Goal: Task Accomplishment & Management: Use online tool/utility

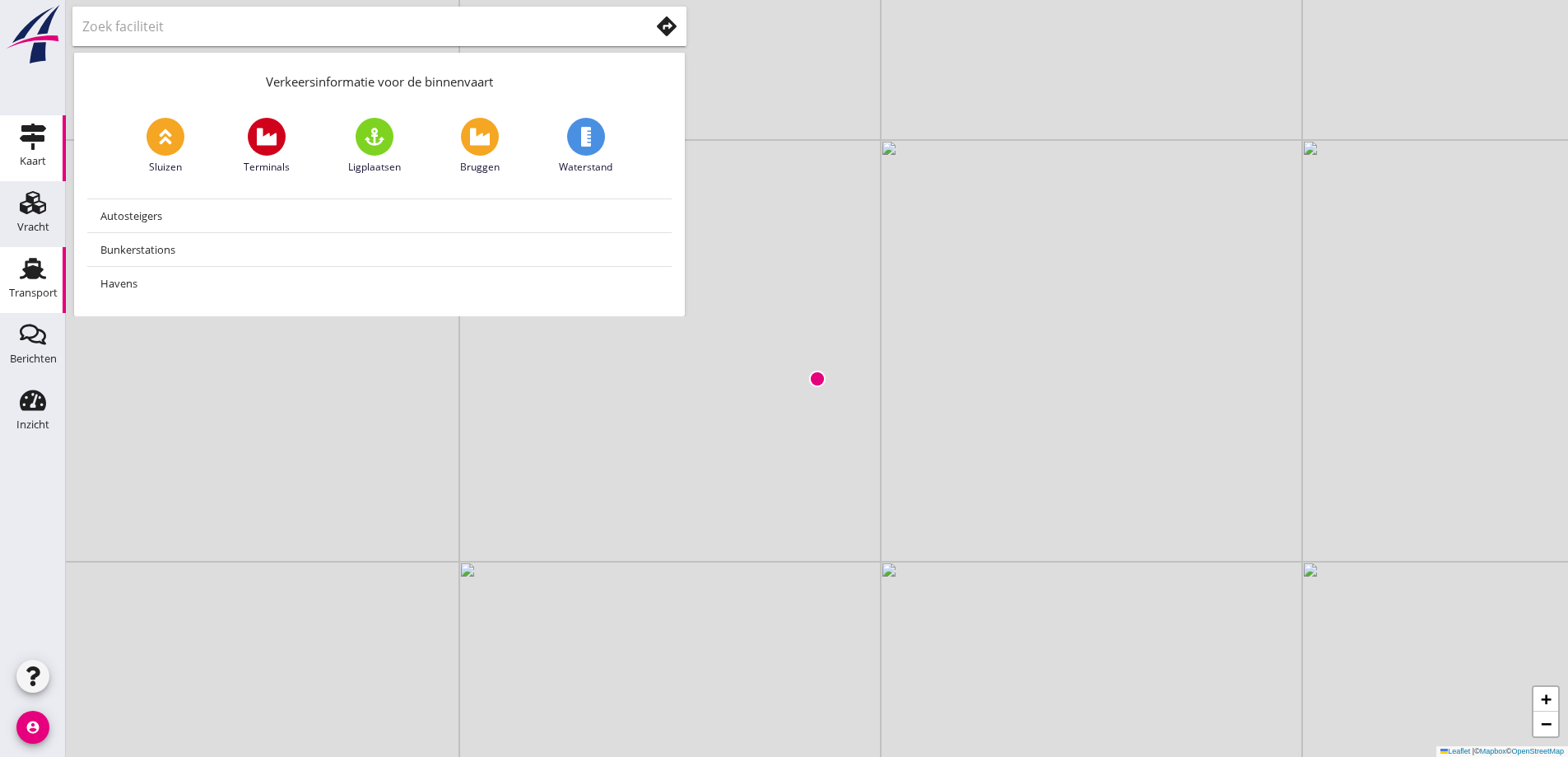
click at [43, 263] on icon "Transport" at bounding box center [33, 268] width 26 height 26
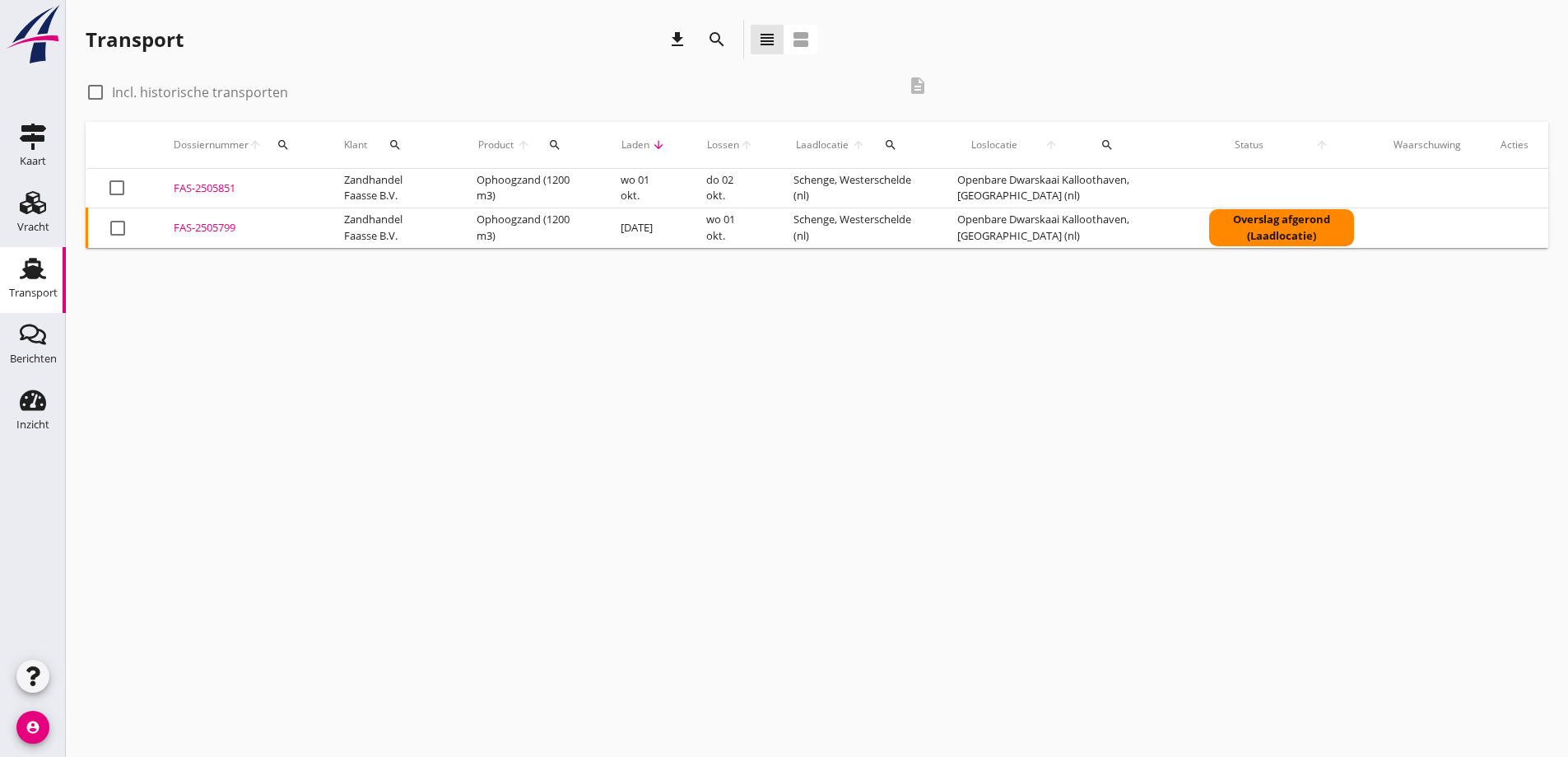
click at [199, 221] on div "FAS-2505799" at bounding box center [239, 228] width 131 height 17
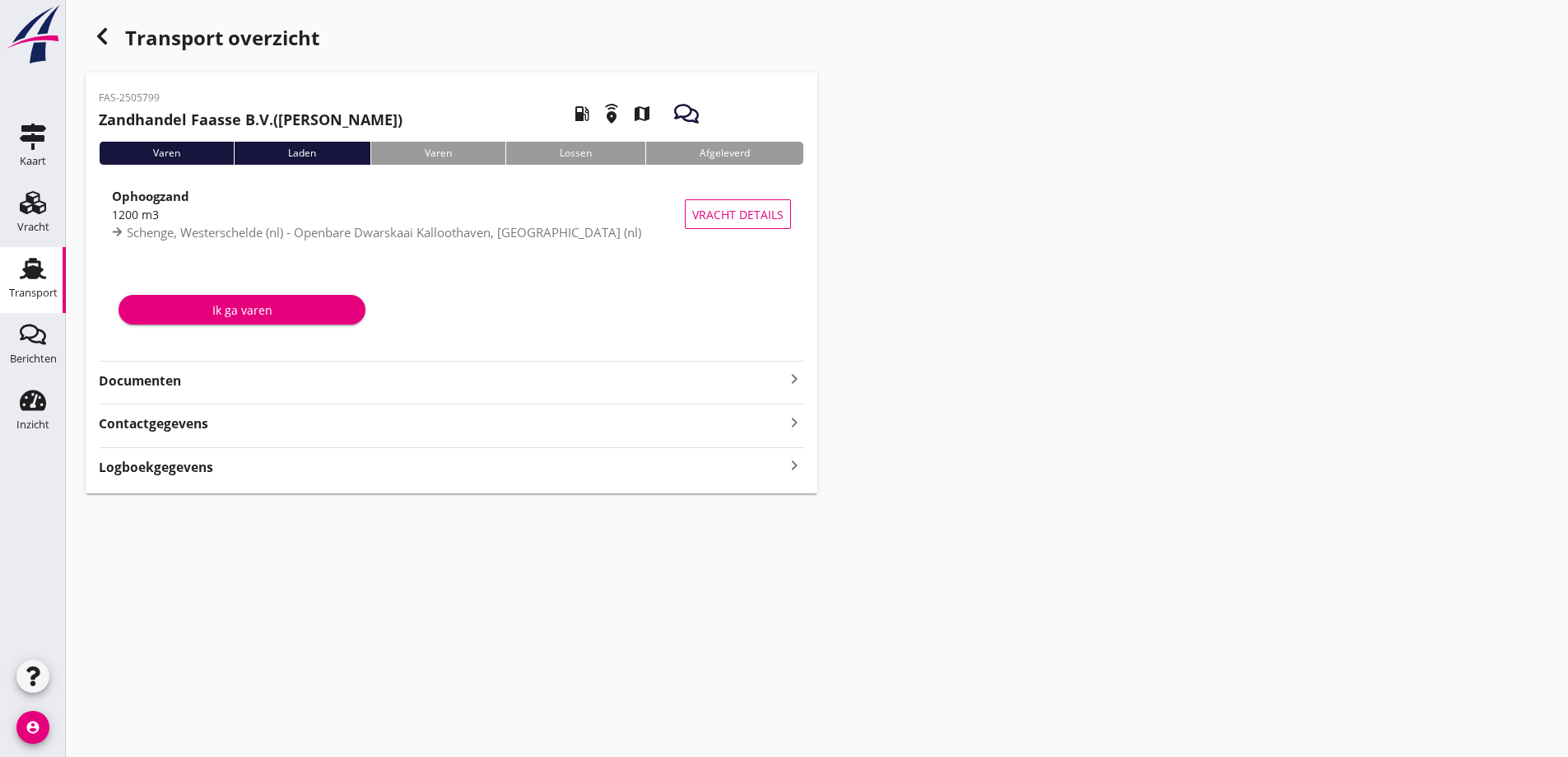
click at [145, 380] on strong "Documenten" at bounding box center [441, 381] width 686 height 19
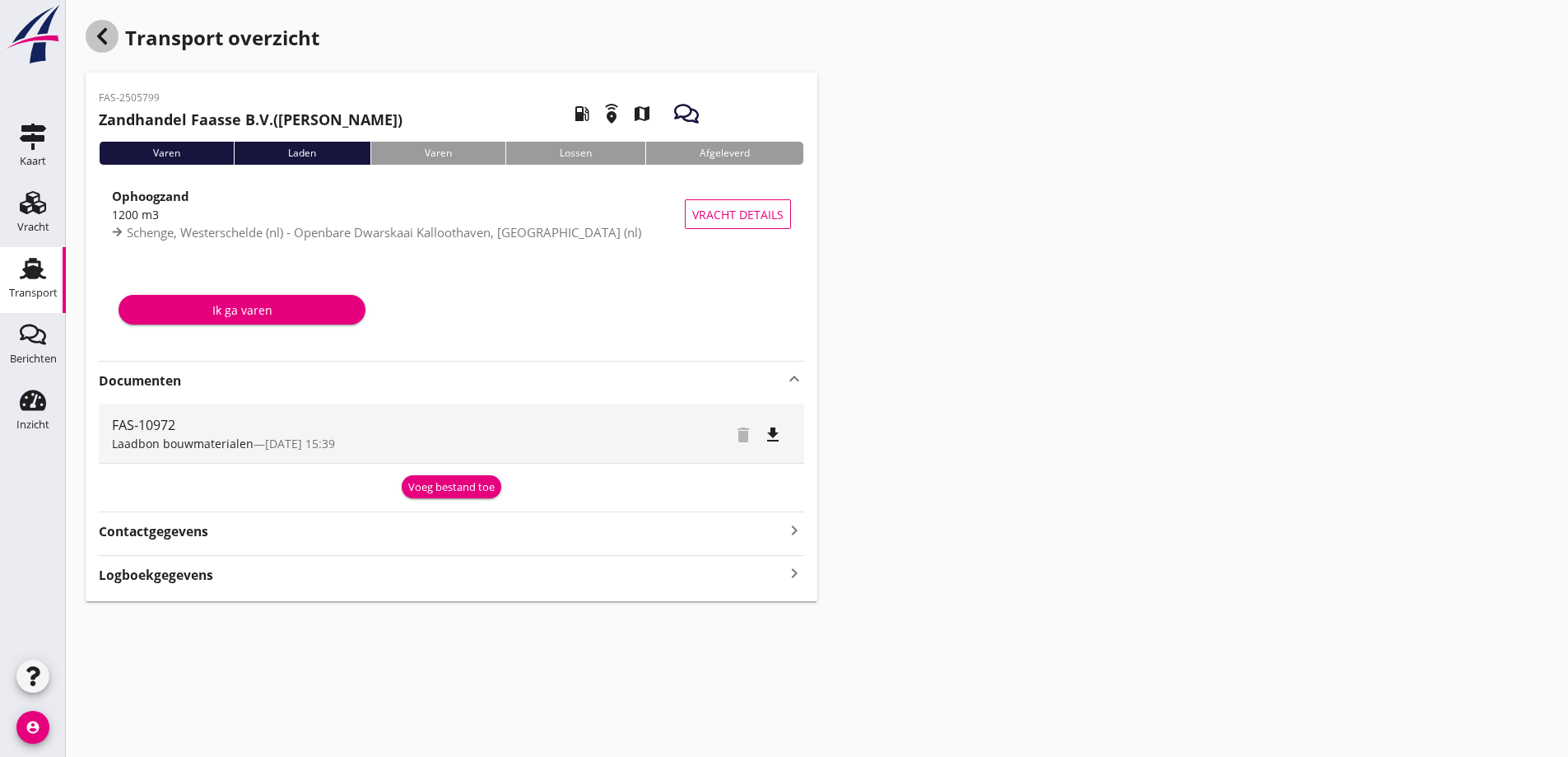
click at [108, 37] on icon "button" at bounding box center [101, 36] width 20 height 20
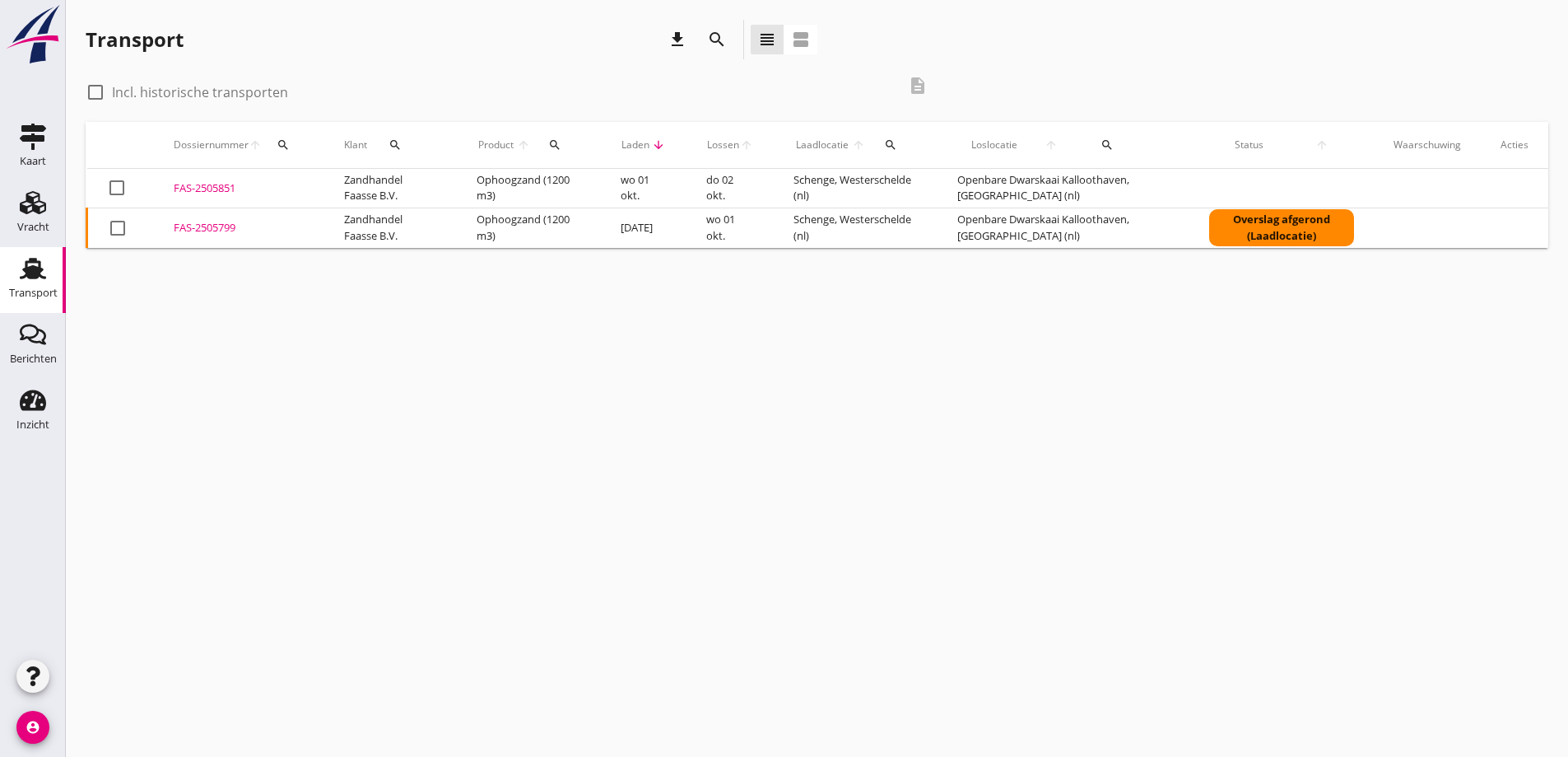
click at [209, 195] on div "FAS-2505851" at bounding box center [239, 189] width 131 height 17
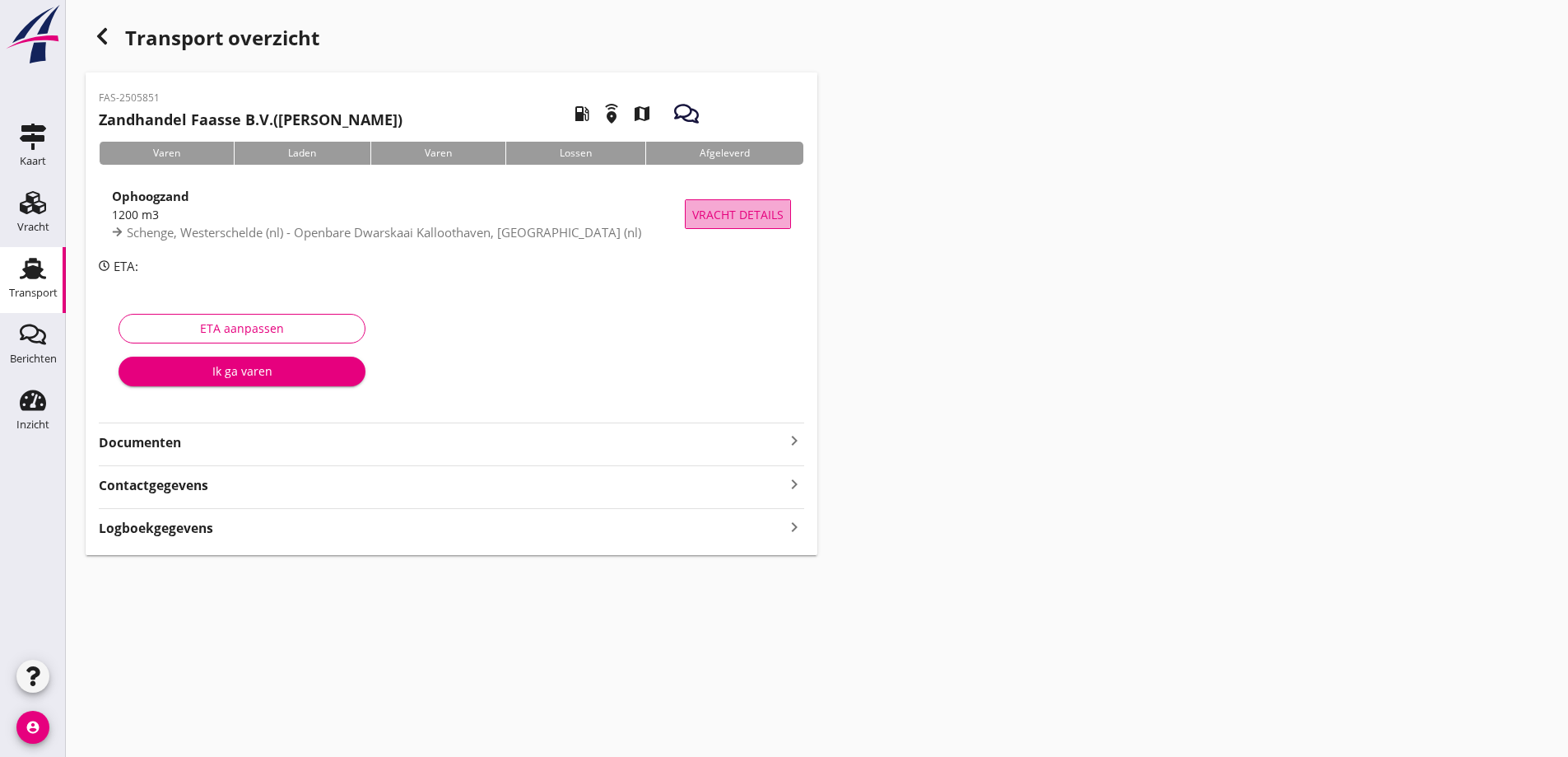
click at [776, 212] on span "Vracht details" at bounding box center [737, 214] width 91 height 17
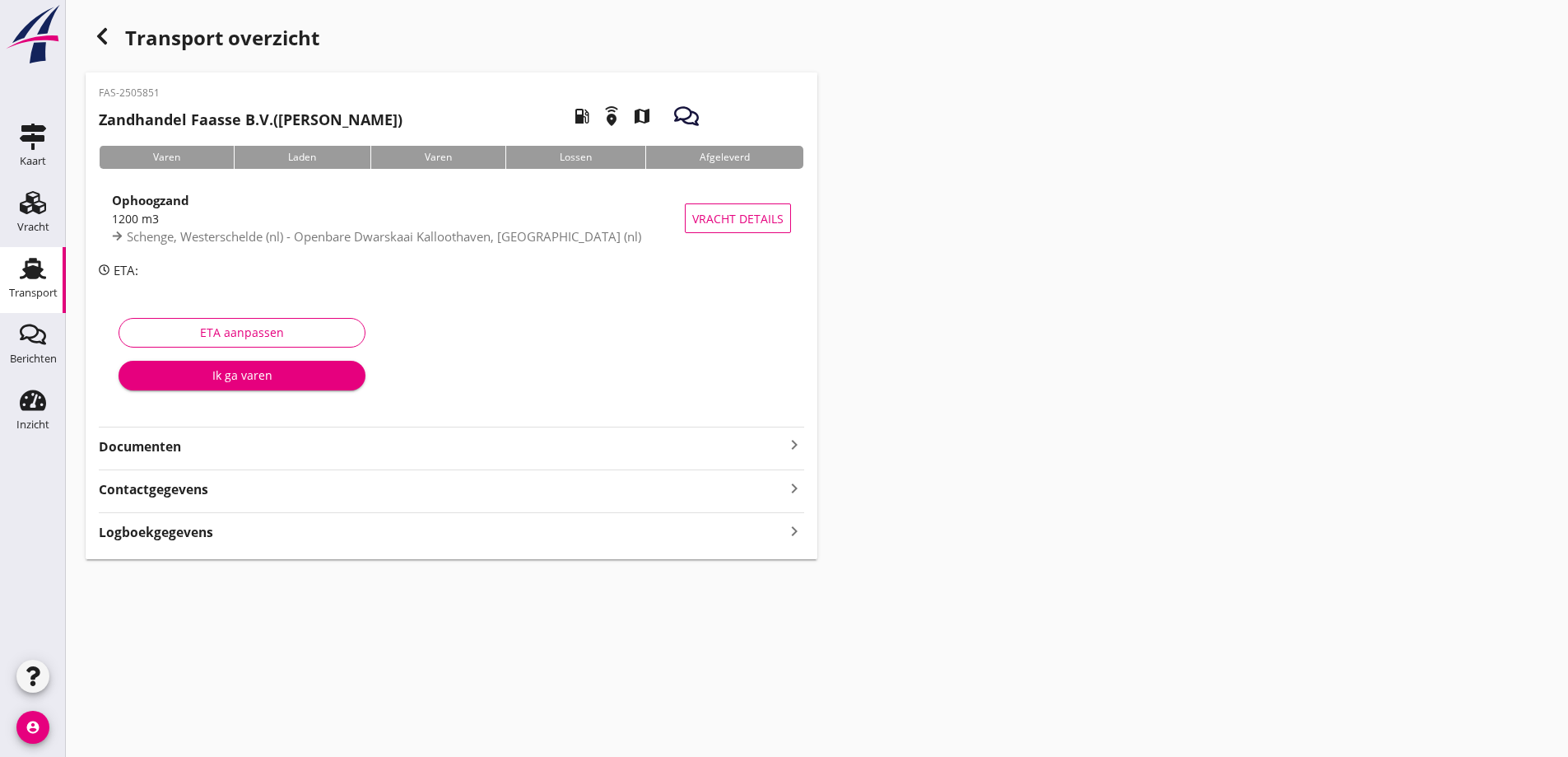
click at [101, 33] on use "button" at bounding box center [102, 37] width 10 height 17
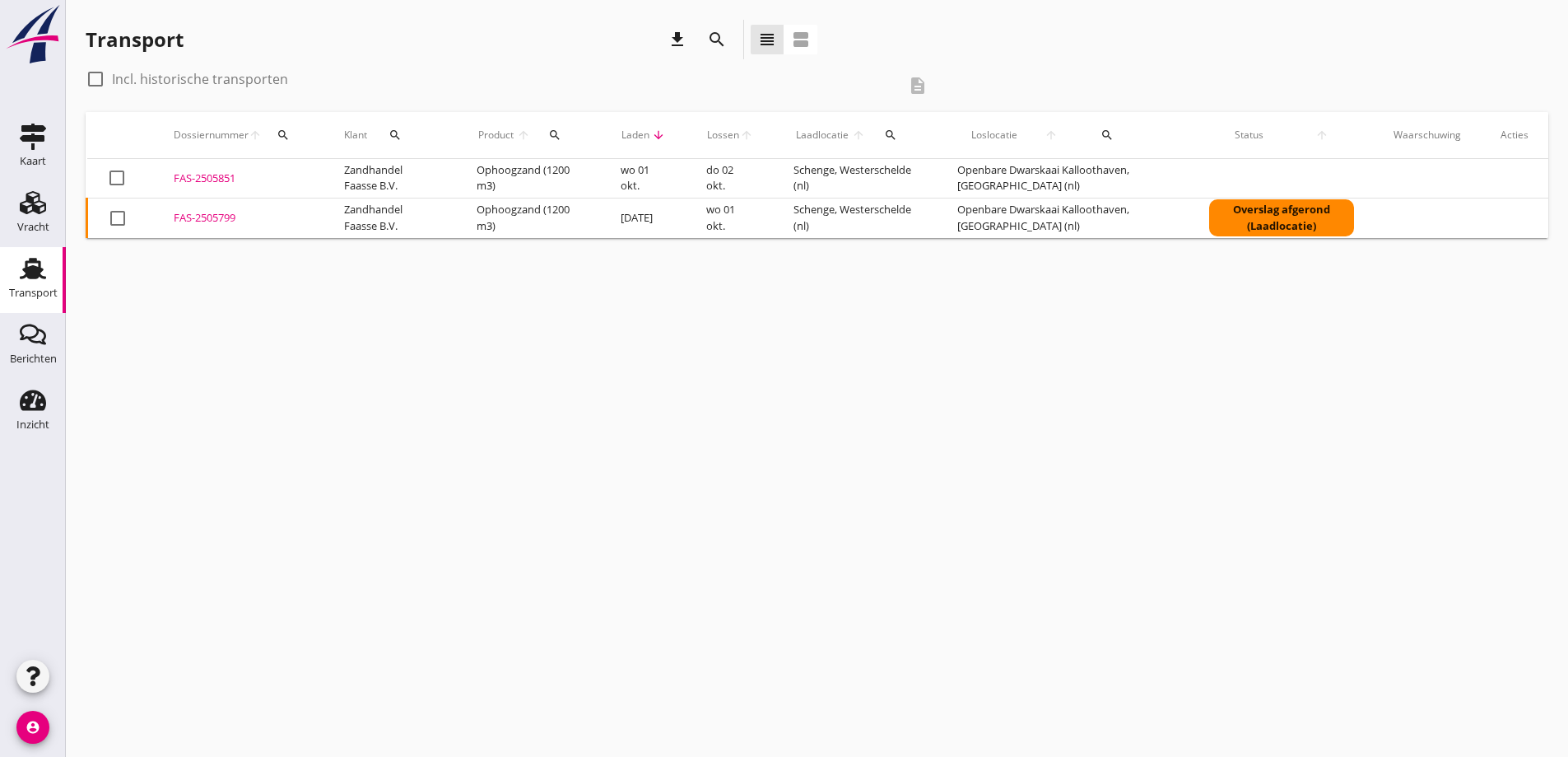
click at [192, 217] on div "FAS-2505799" at bounding box center [239, 219] width 131 height 17
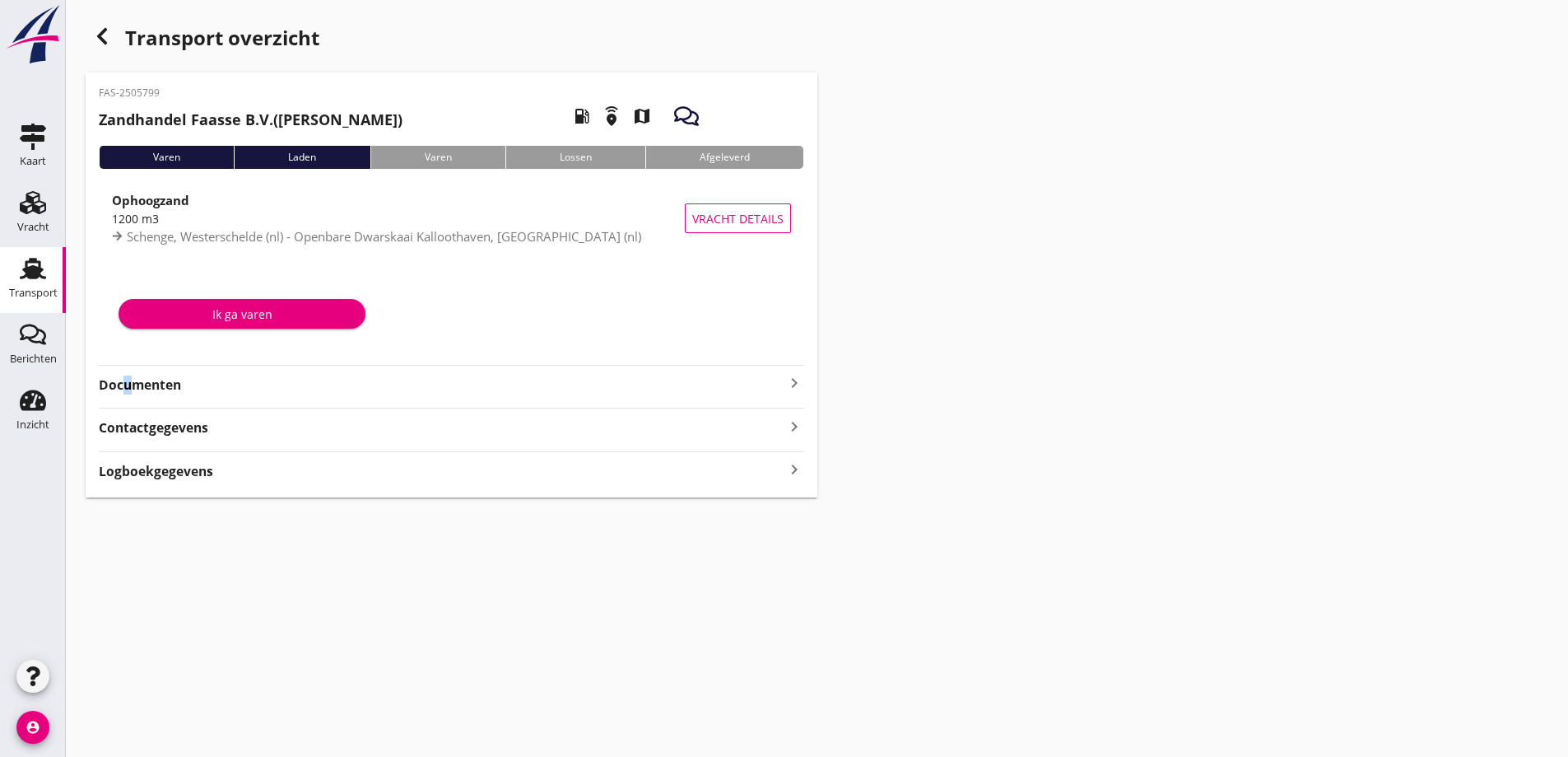
click at [120, 387] on strong "Documenten" at bounding box center [441, 385] width 686 height 19
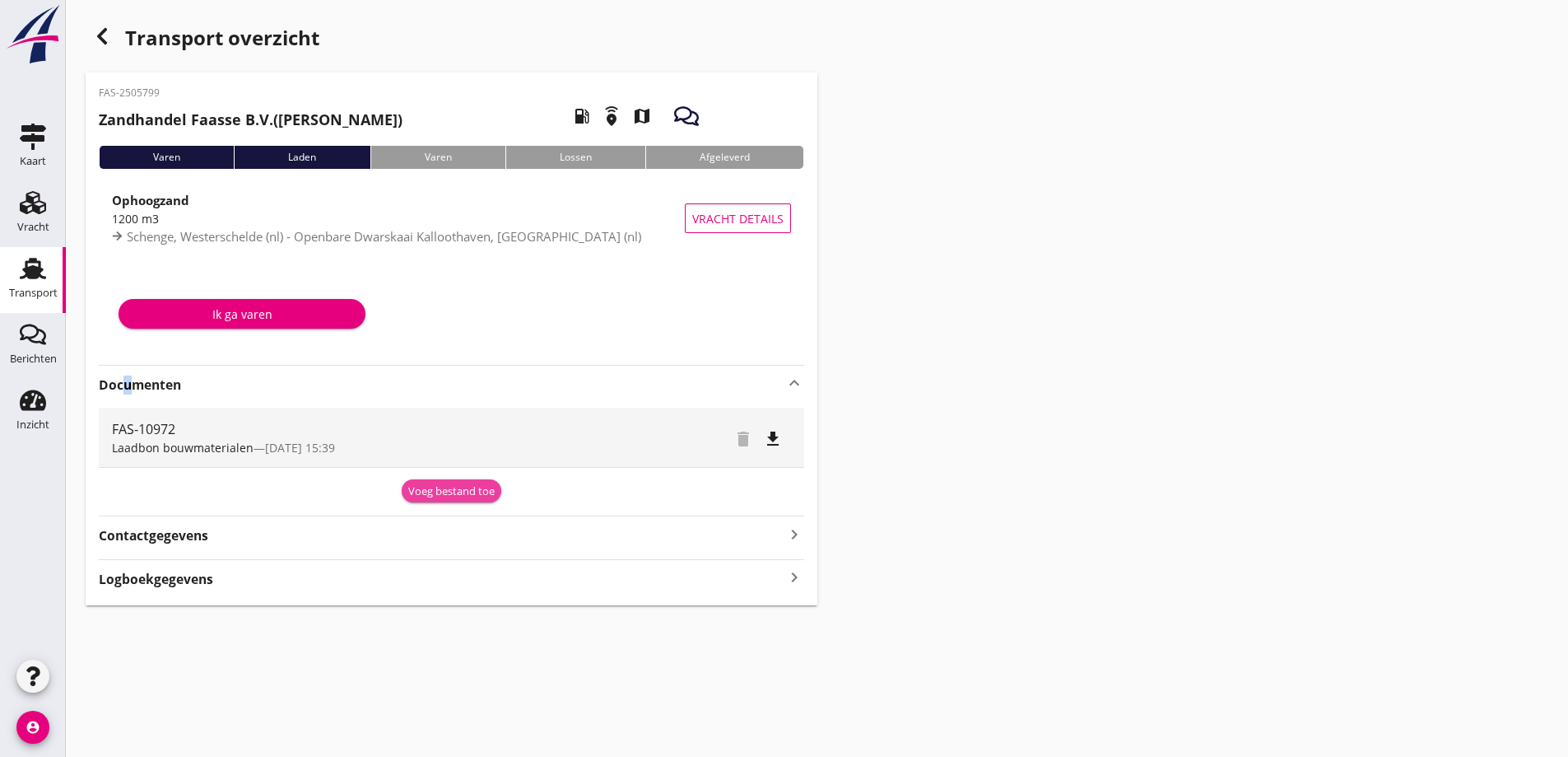
click at [464, 488] on div "Voeg bestand toe" at bounding box center [451, 492] width 86 height 17
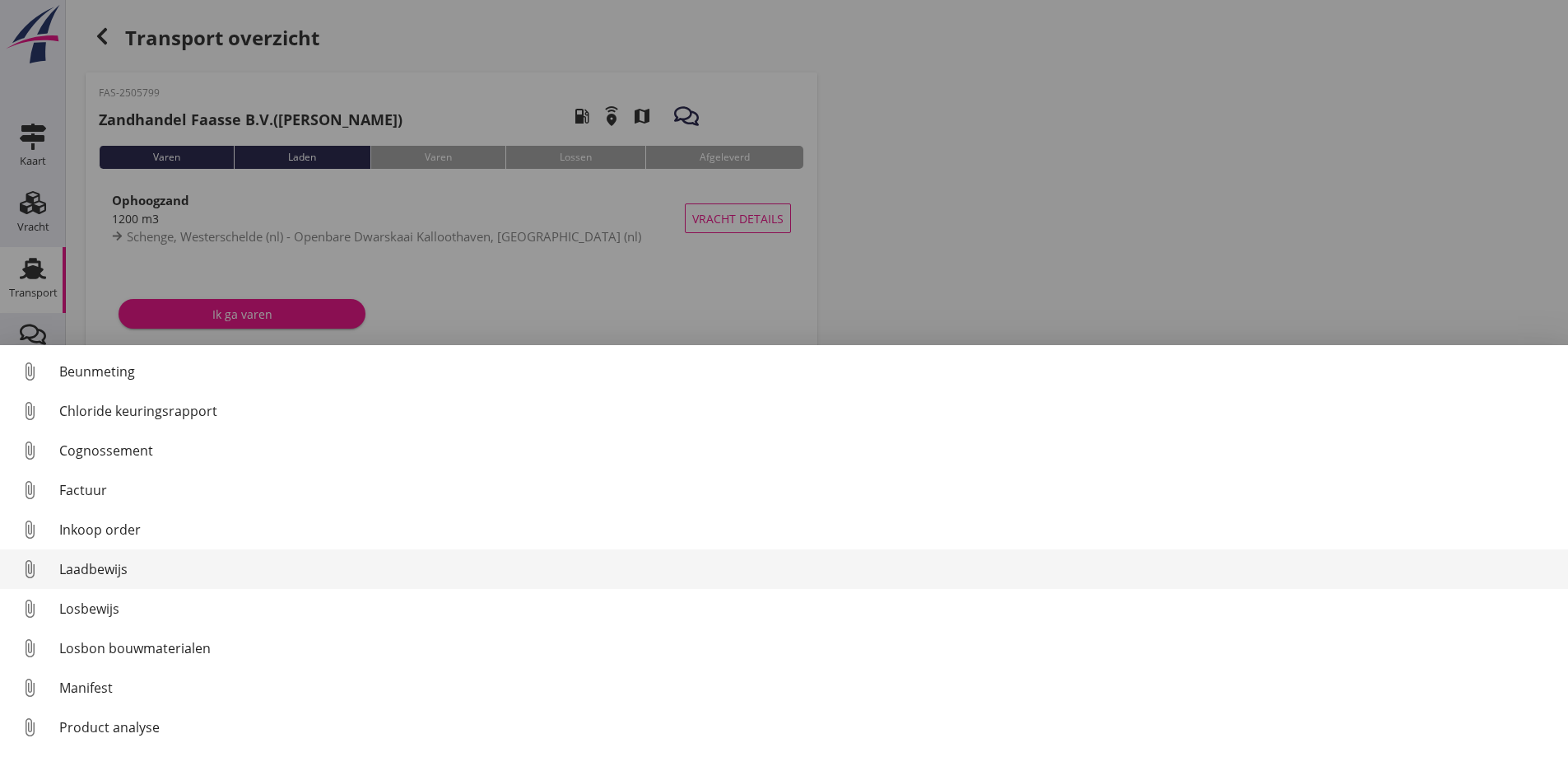
click at [131, 644] on div "Losbon bouwmaterialen" at bounding box center [807, 647] width 1496 height 20
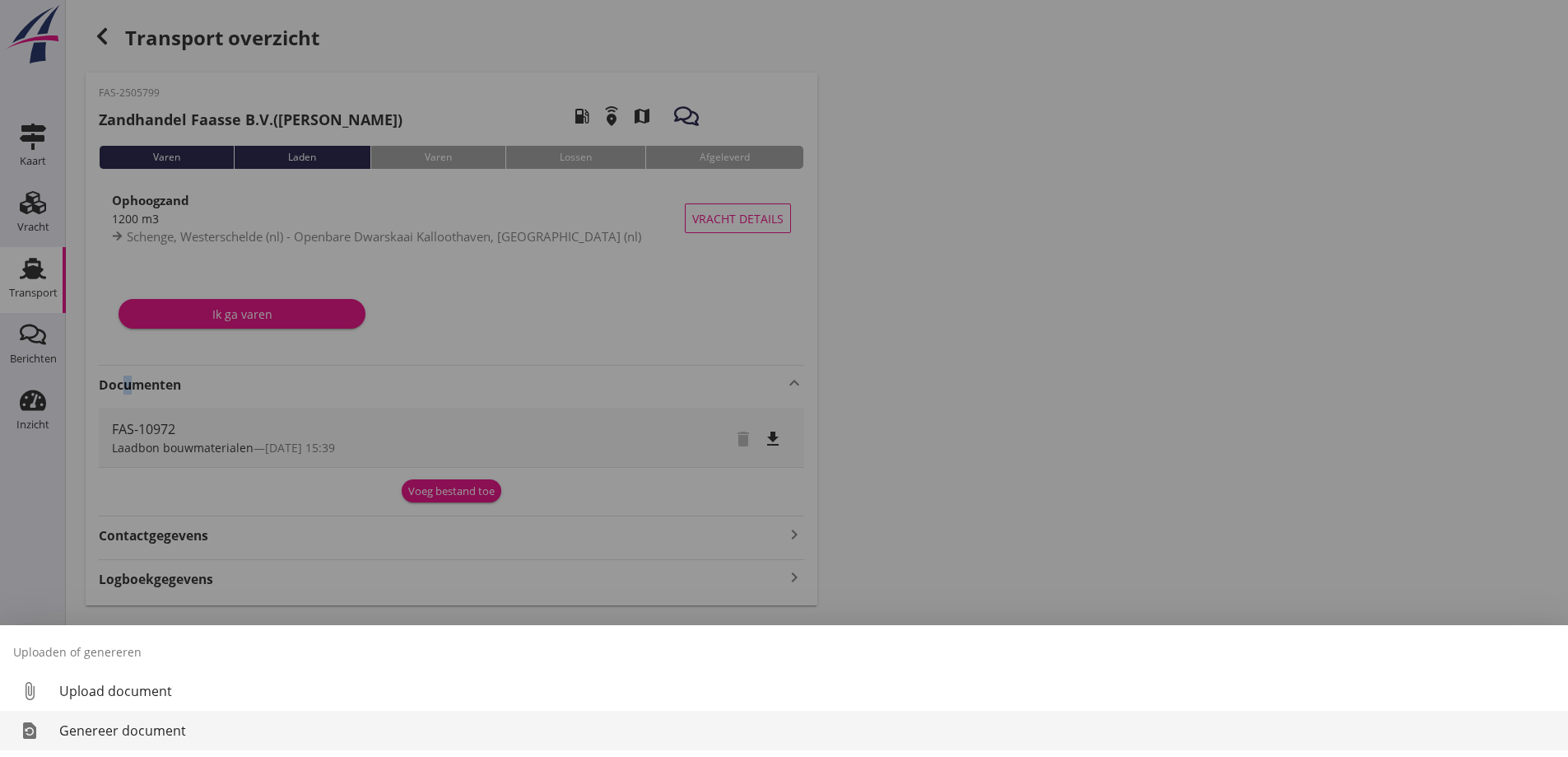
click at [110, 728] on div "Genereer document" at bounding box center [807, 730] width 1496 height 20
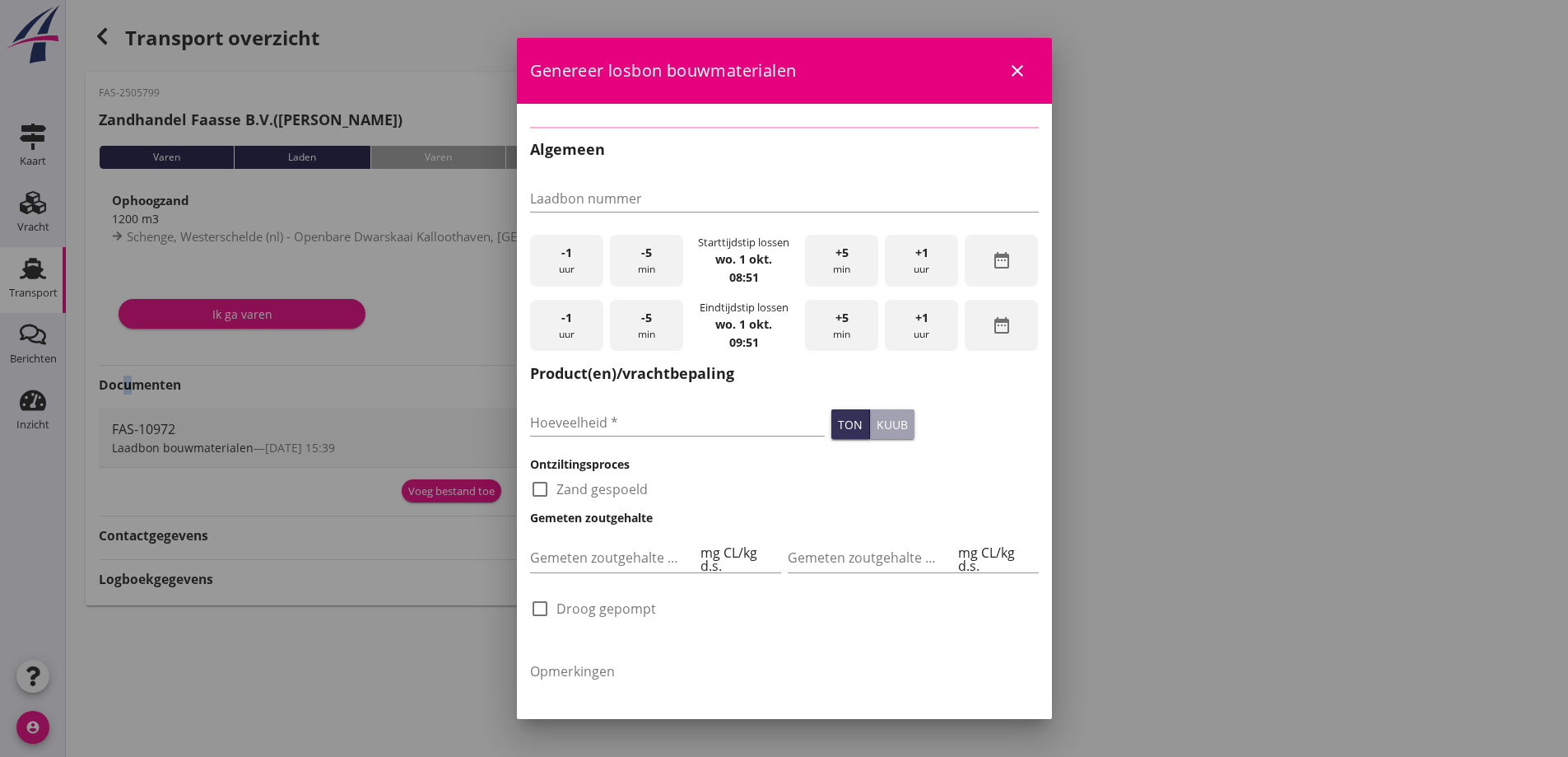
type input "FAS-10972"
type input "1200"
checkbox input "true"
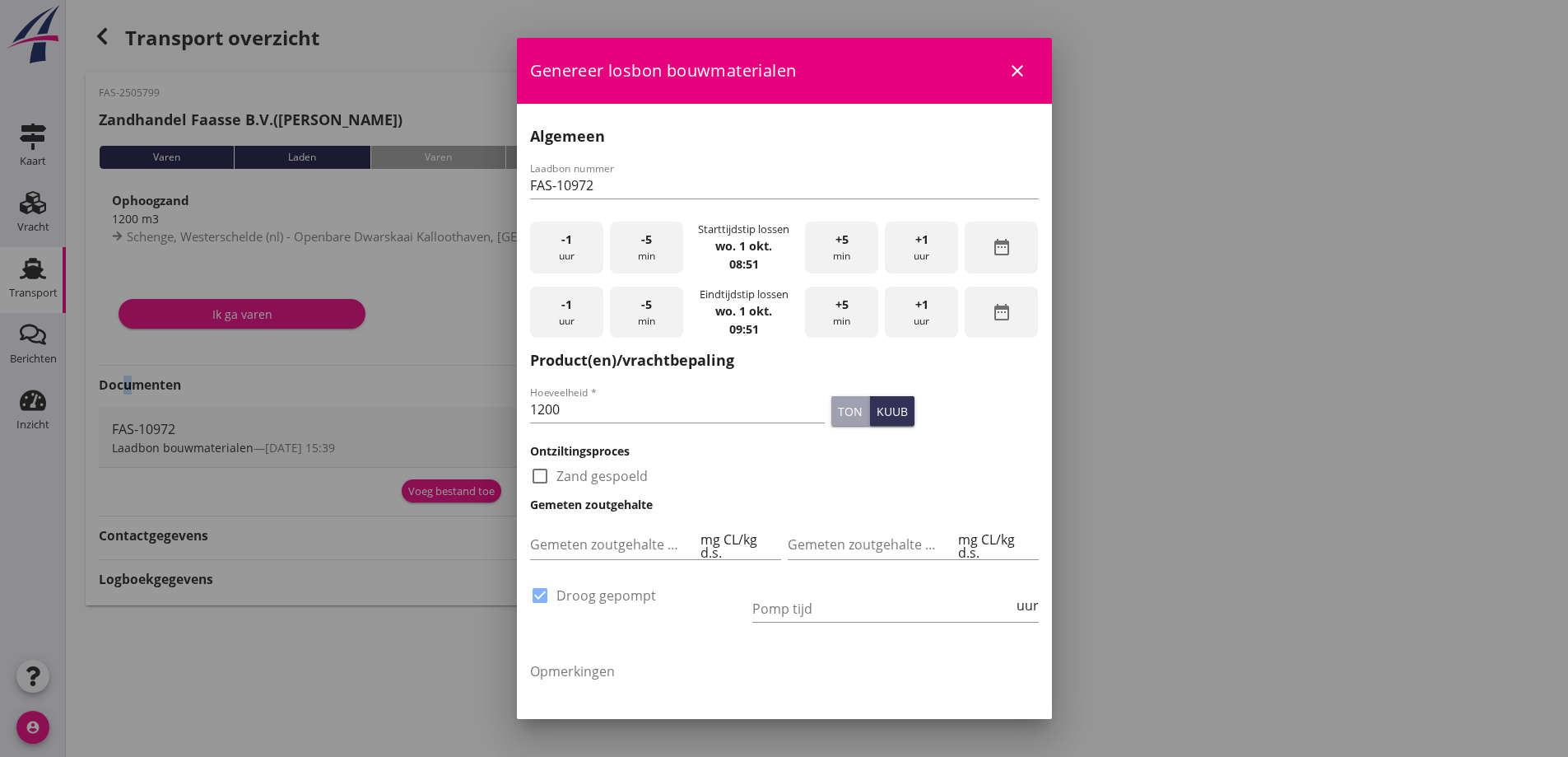
click at [564, 254] on div "-1 uur" at bounding box center [566, 247] width 73 height 52
click at [641, 251] on div "-5 min" at bounding box center [646, 247] width 73 height 52
click at [640, 251] on div "-5 min" at bounding box center [646, 247] width 73 height 52
click at [640, 252] on div "-5 min" at bounding box center [646, 247] width 73 height 52
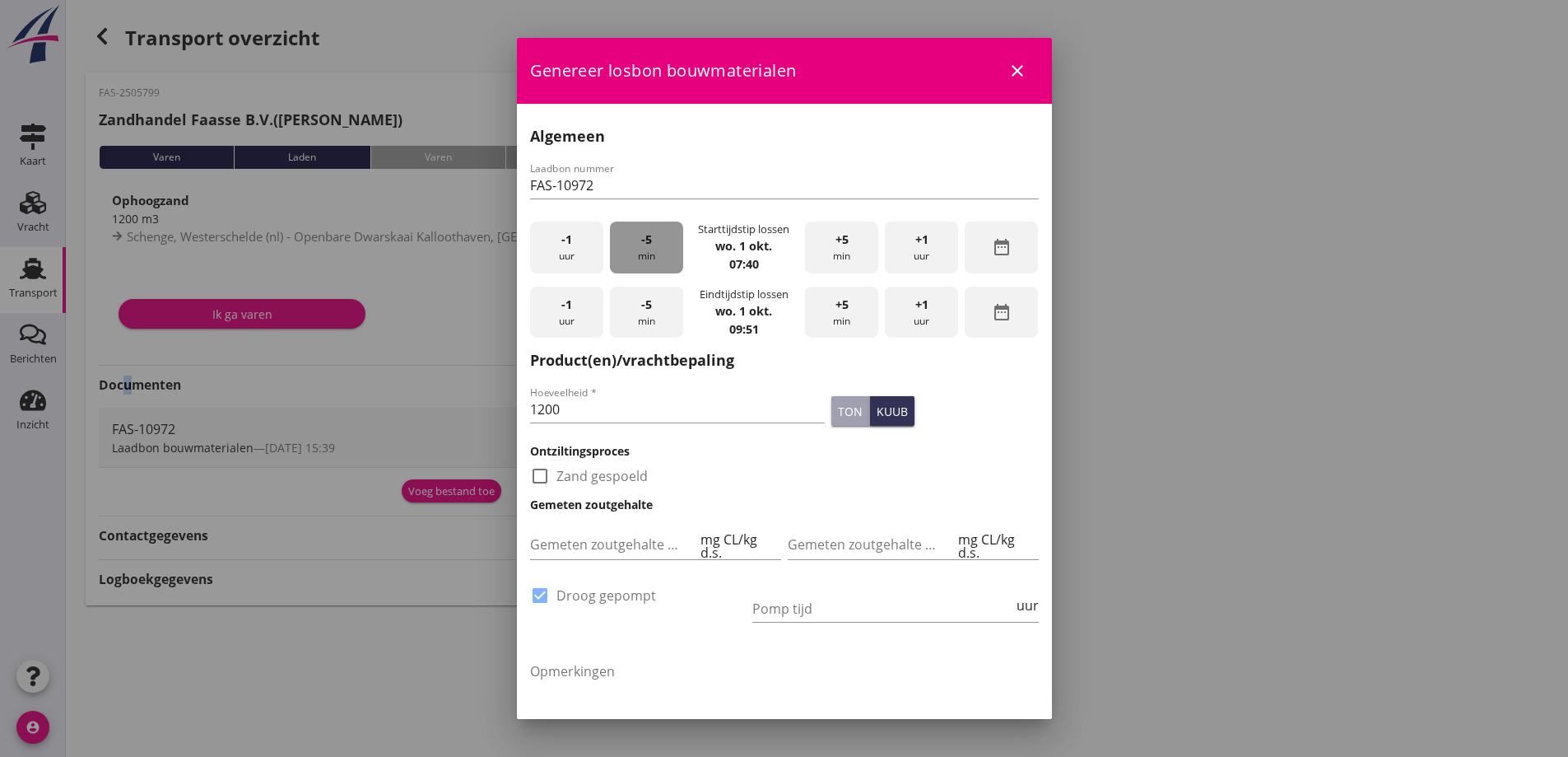
click at [640, 252] on div "-5 min" at bounding box center [646, 247] width 73 height 52
click at [638, 252] on div "-5 min" at bounding box center [646, 247] width 73 height 52
click at [638, 253] on div "-5 min" at bounding box center [646, 247] width 73 height 52
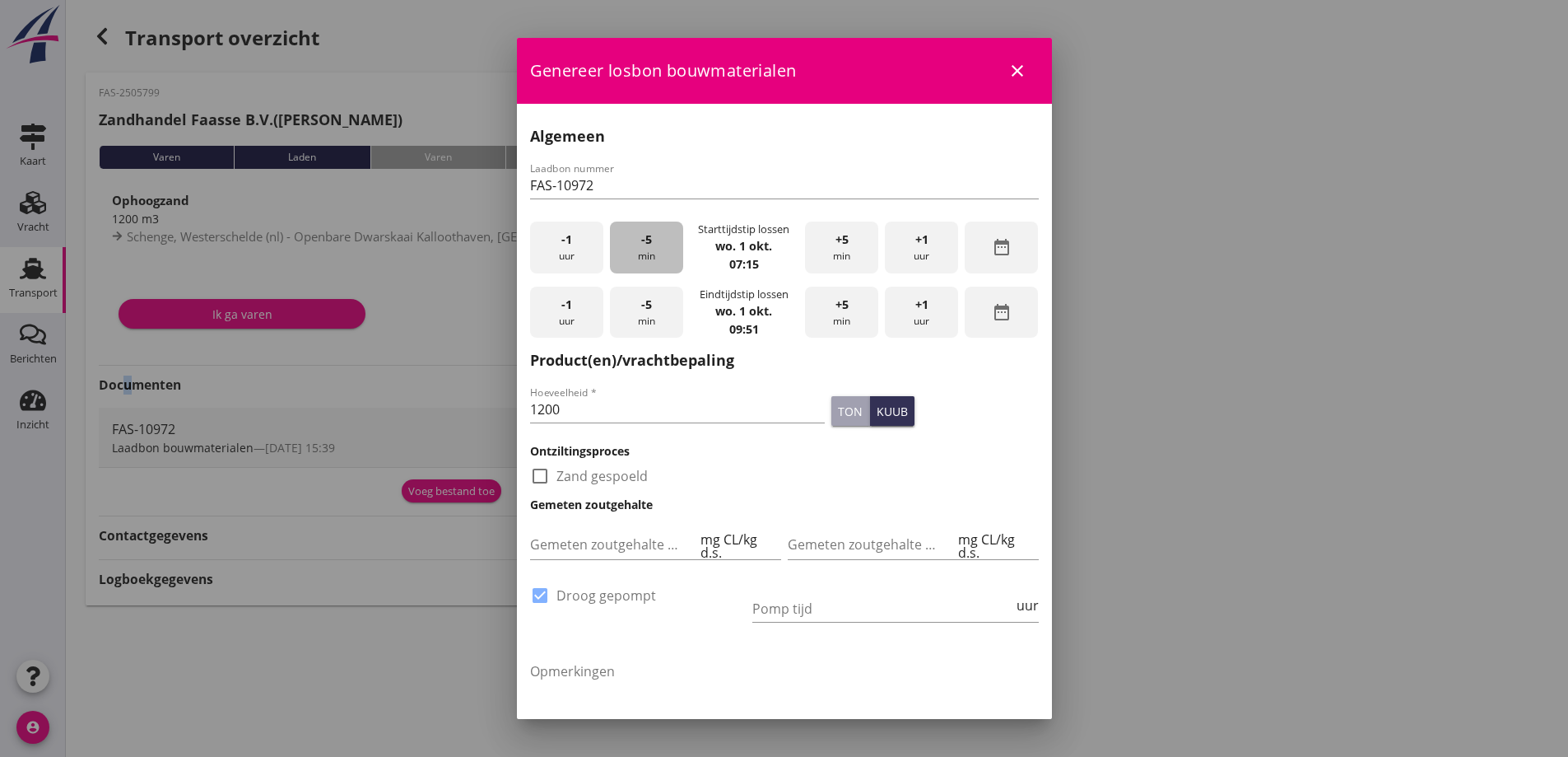
click at [637, 254] on div "-5 min" at bounding box center [646, 247] width 73 height 52
click at [637, 255] on div "-5 min" at bounding box center [646, 247] width 73 height 52
click at [808, 596] on input "Pomp tijd" at bounding box center [882, 609] width 261 height 26
click at [817, 611] on input "Pomp tijd" at bounding box center [882, 609] width 261 height 26
type input "16"
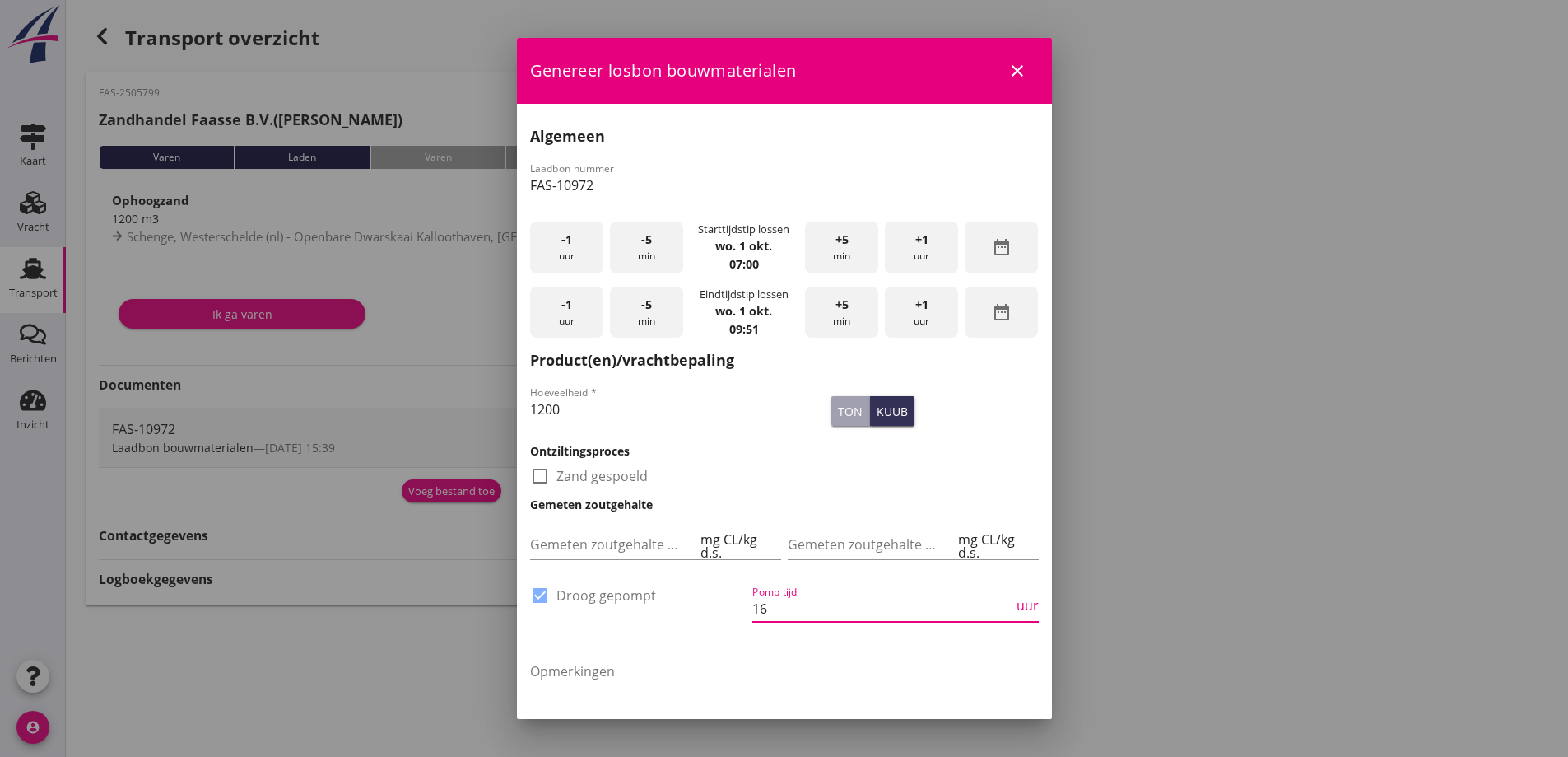
drag, startPoint x: 1129, startPoint y: 397, endPoint x: 968, endPoint y: 441, distance: 166.9
click at [1125, 401] on div at bounding box center [784, 378] width 1568 height 757
click at [877, 416] on div "kuub" at bounding box center [892, 411] width 31 height 17
click at [1127, 419] on div at bounding box center [784, 378] width 1568 height 757
click at [928, 315] on div "+1 uur" at bounding box center [921, 311] width 73 height 52
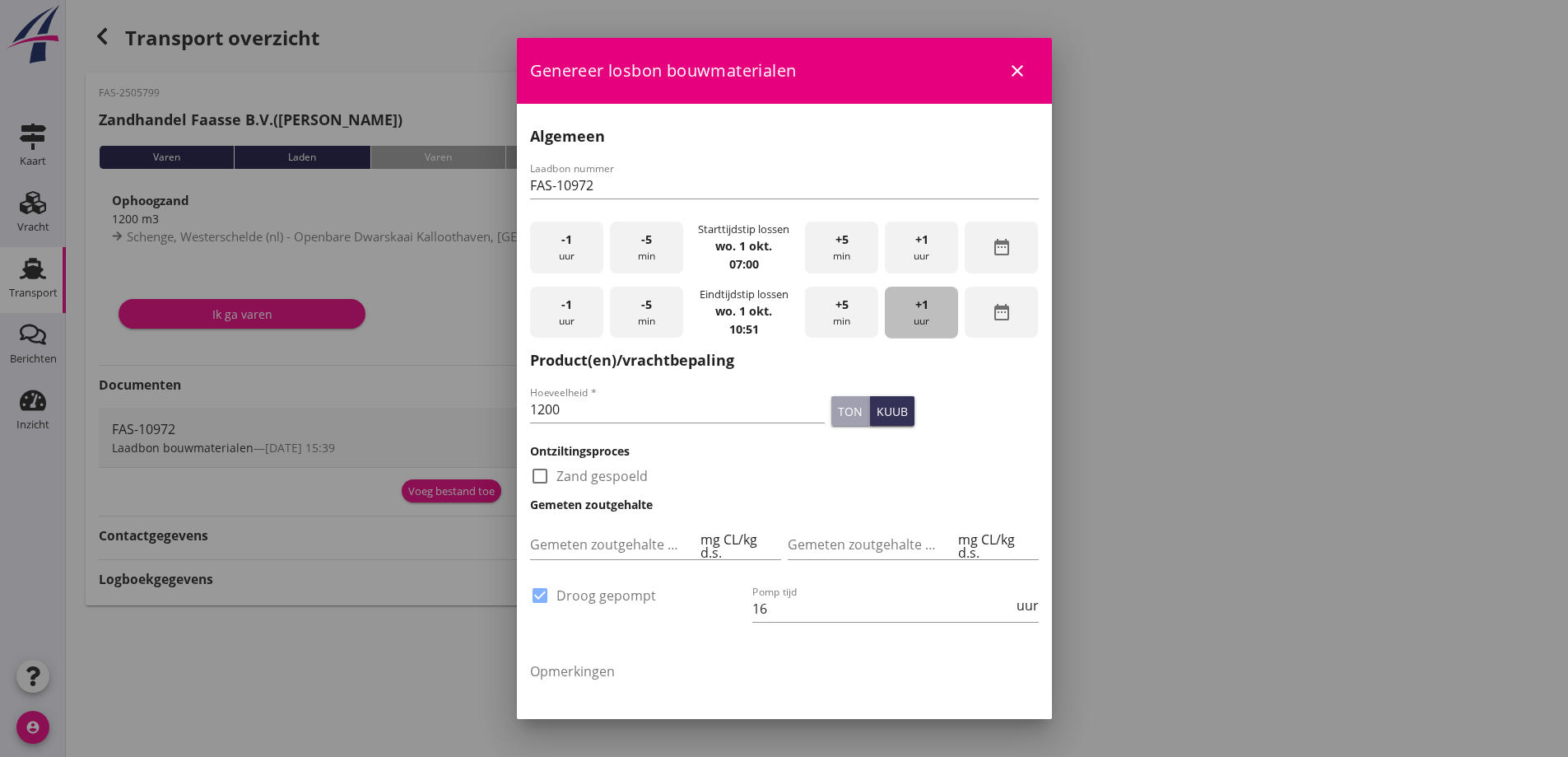
click at [928, 315] on div "+1 uur" at bounding box center [921, 311] width 73 height 52
click at [857, 305] on div "+5 min" at bounding box center [841, 311] width 73 height 52
click at [856, 304] on div "+5 min" at bounding box center [841, 311] width 73 height 52
drag, startPoint x: 631, startPoint y: 315, endPoint x: 691, endPoint y: 319, distance: 60.1
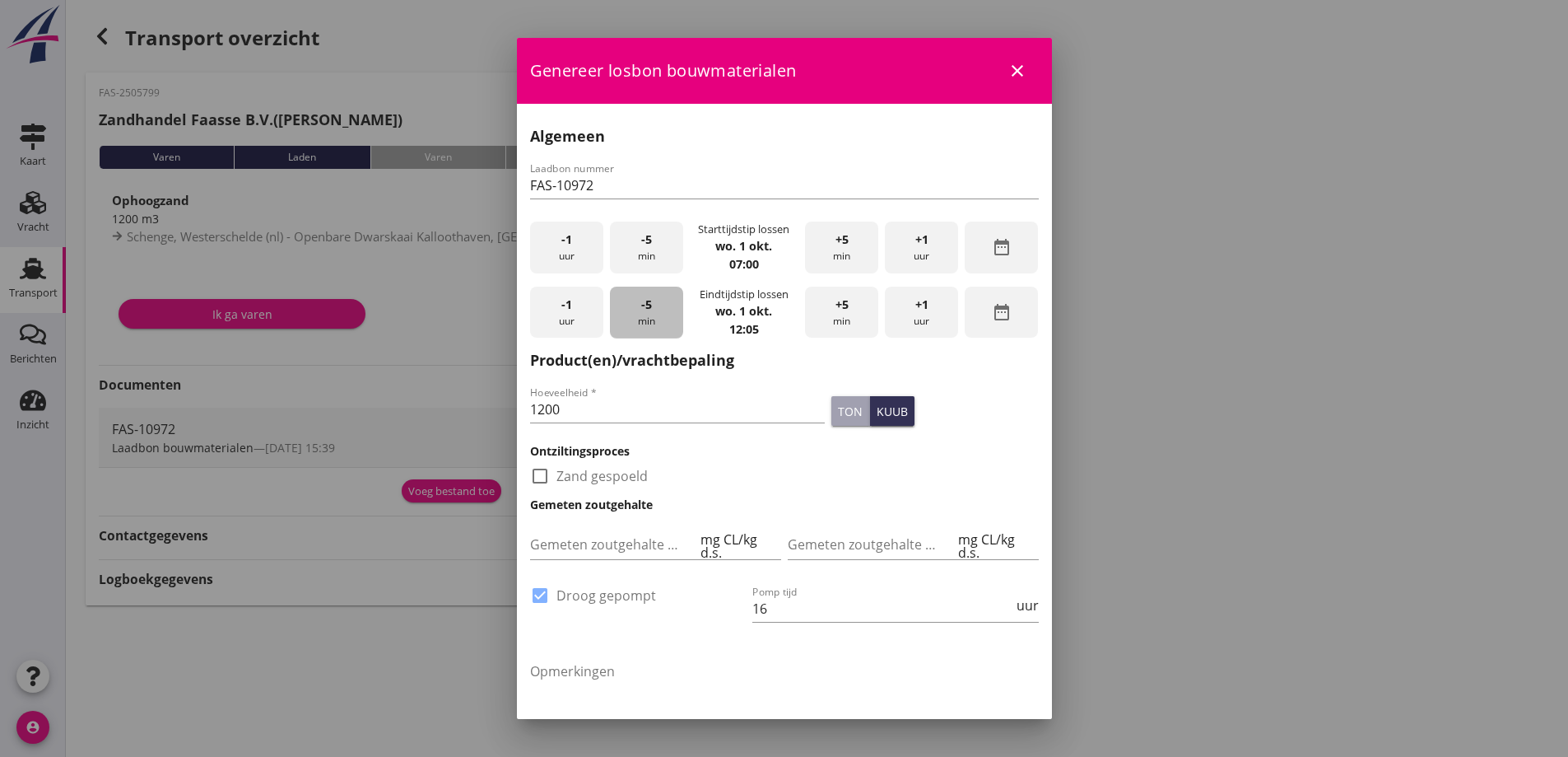
click at [636, 318] on div "-5 min" at bounding box center [646, 311] width 73 height 52
click at [932, 308] on div "+1 uur" at bounding box center [921, 311] width 73 height 52
click at [1199, 313] on div at bounding box center [784, 378] width 1568 height 757
